Goal: Information Seeking & Learning: Learn about a topic

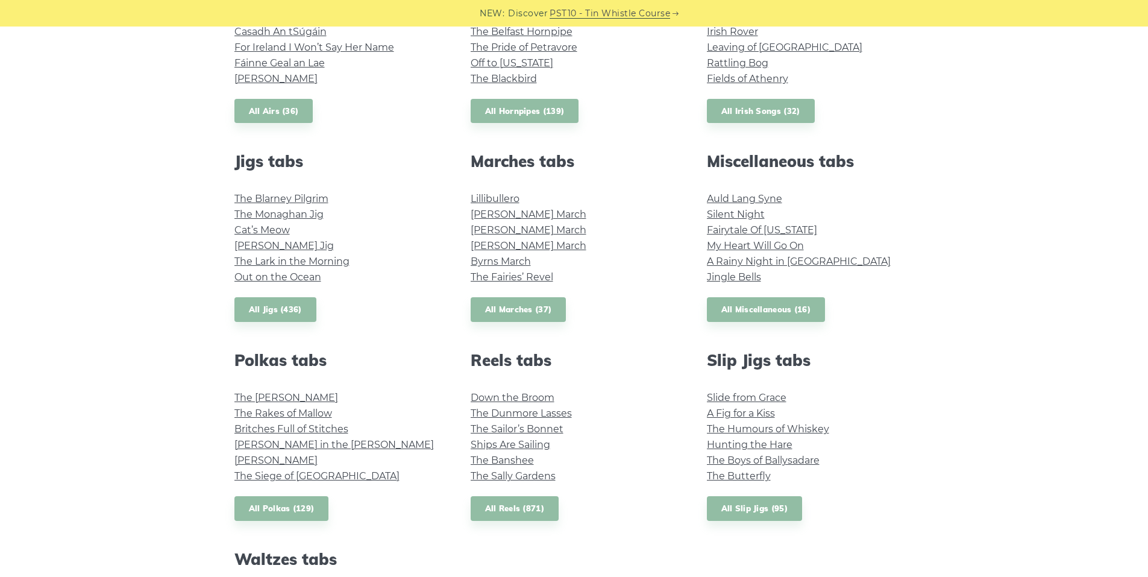
scroll to position [542, 0]
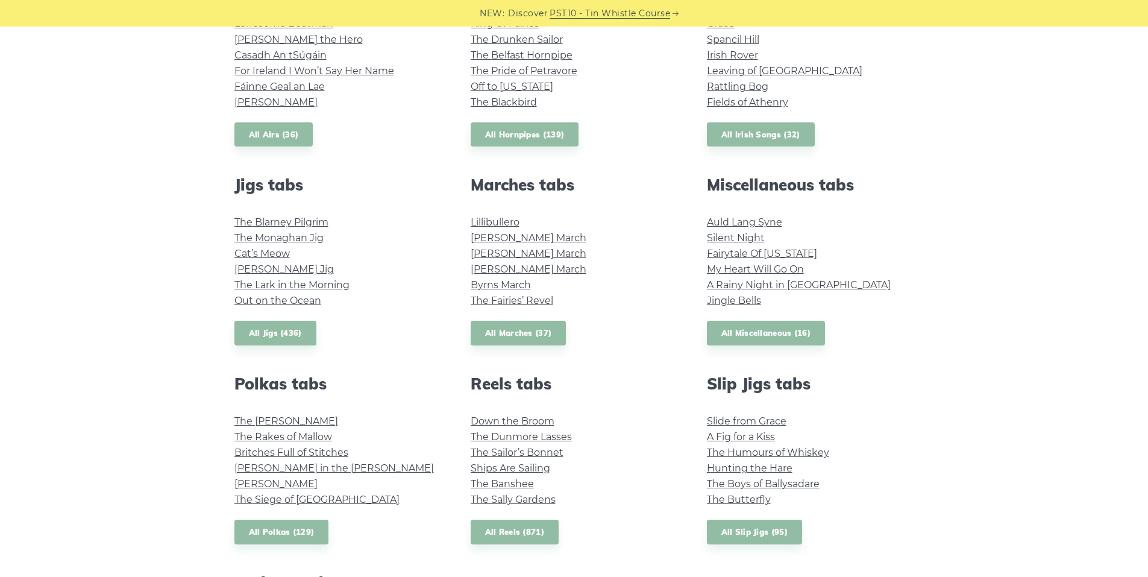
click at [748, 237] on link "Silent Night" at bounding box center [736, 237] width 58 height 11
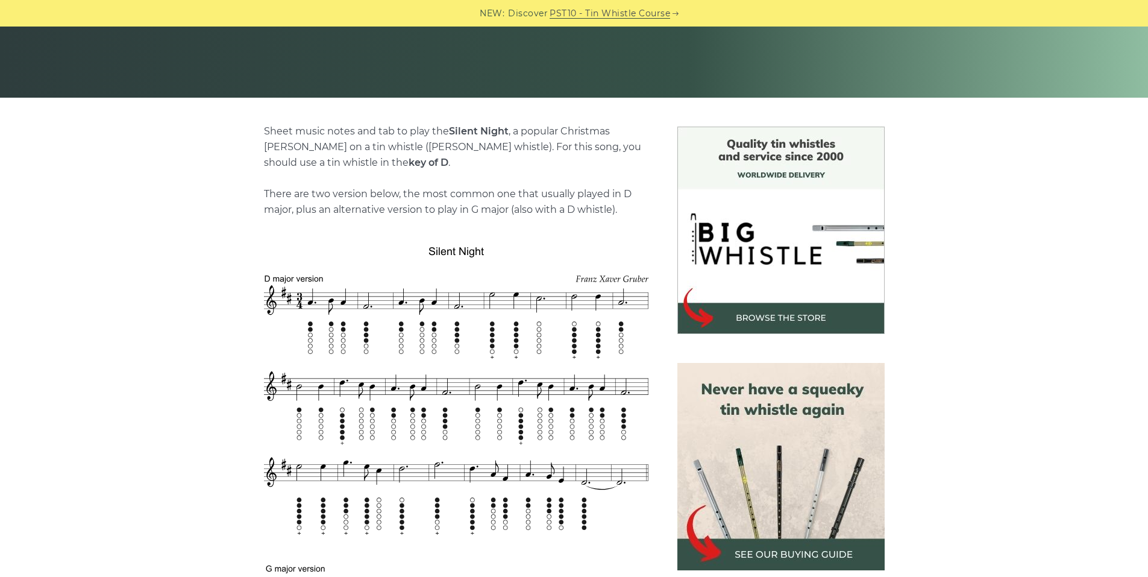
scroll to position [181, 0]
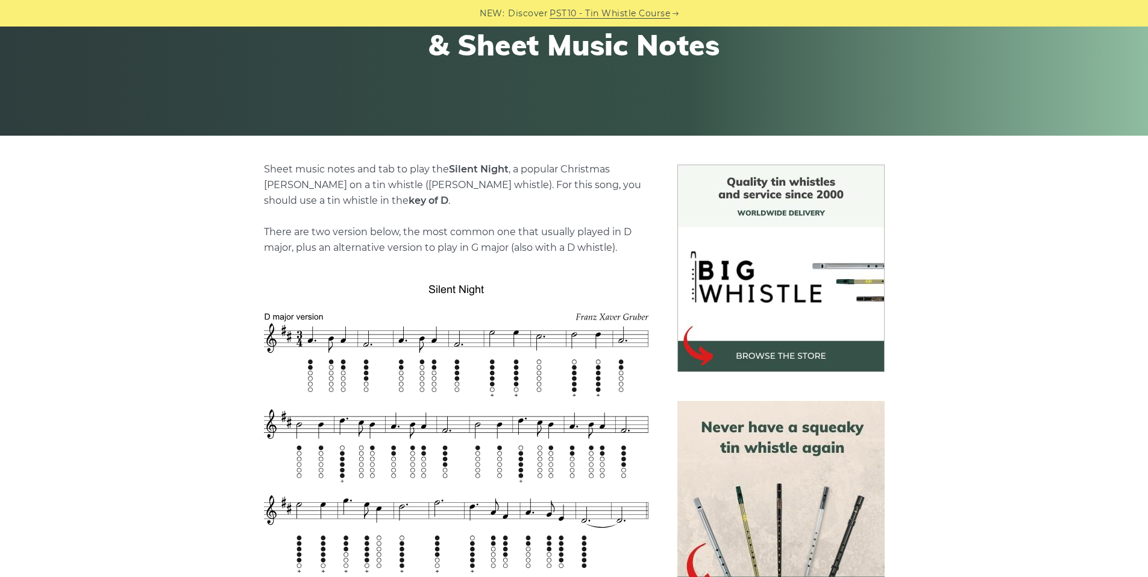
click at [786, 354] on img at bounding box center [780, 267] width 207 height 207
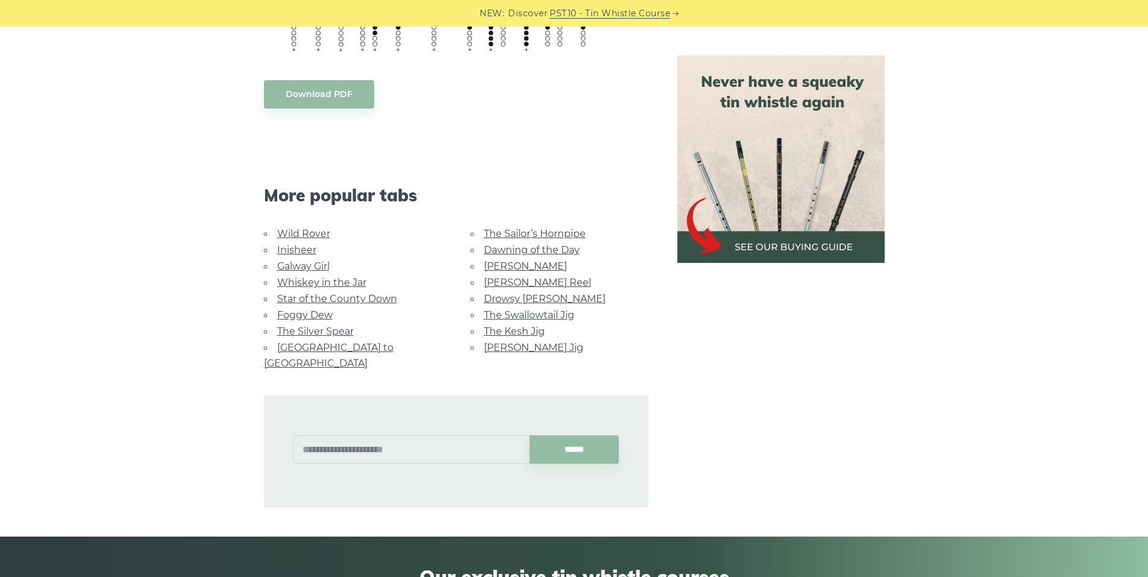
scroll to position [1024, 0]
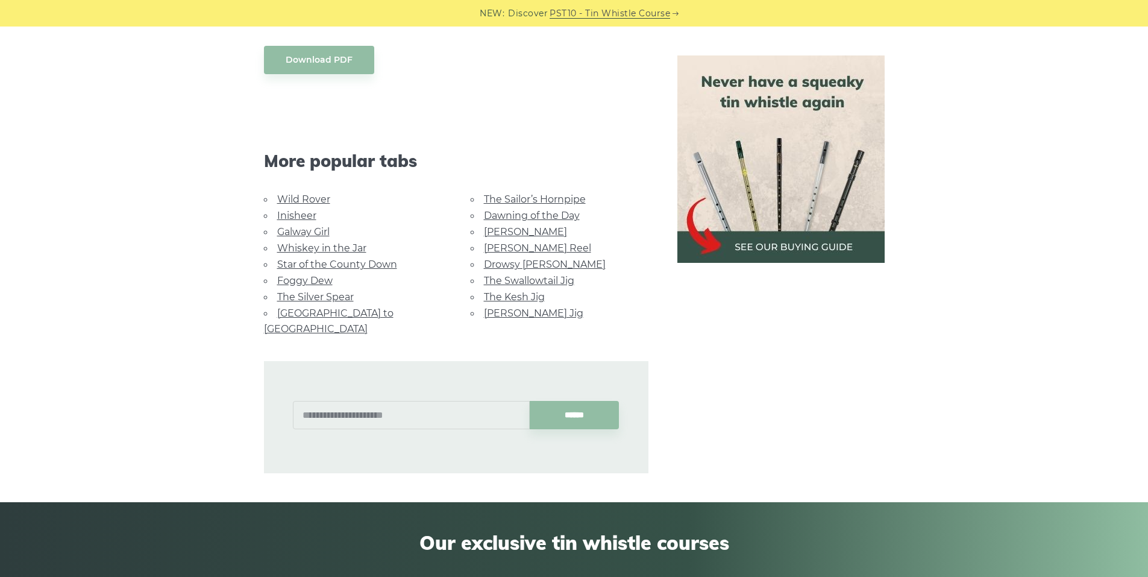
click at [325, 314] on link "[GEOGRAPHIC_DATA] to [GEOGRAPHIC_DATA]" at bounding box center [329, 320] width 130 height 27
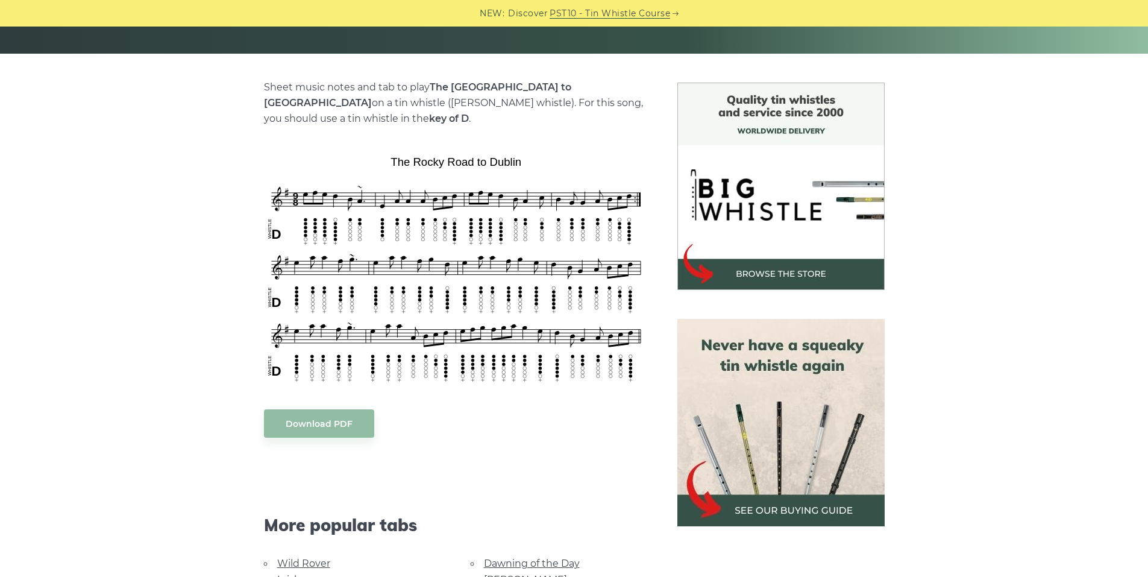
scroll to position [241, 0]
